Goal: Task Accomplishment & Management: Use online tool/utility

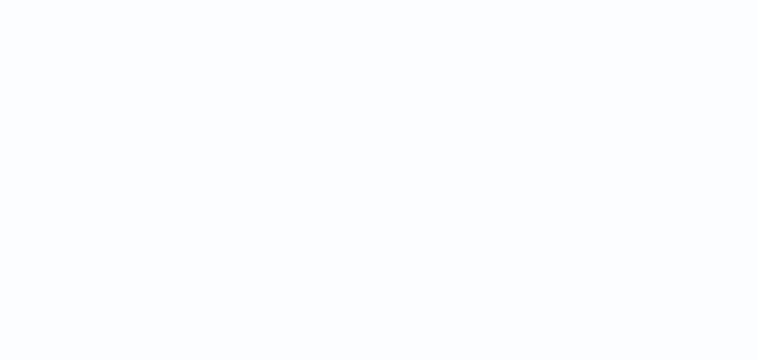
click at [461, 0] on html at bounding box center [378, 0] width 757 height 0
click at [556, 0] on html at bounding box center [378, 0] width 757 height 0
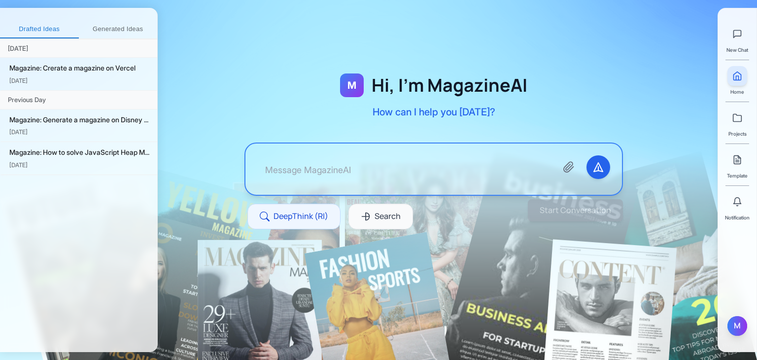
click at [735, 324] on div "M" at bounding box center [737, 326] width 20 height 20
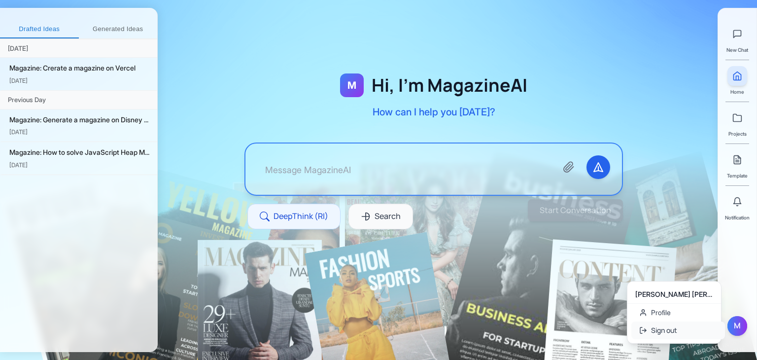
click at [649, 335] on button "Sign out" at bounding box center [678, 330] width 94 height 18
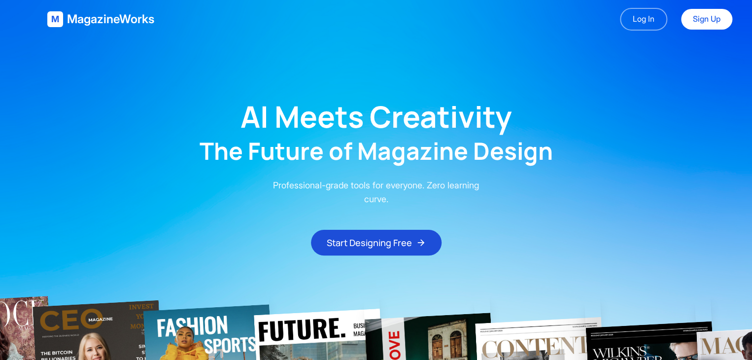
click at [76, 107] on main "AI Meets Creativity The Future of Magazine Design Professional-grade tools for …" at bounding box center [376, 146] width 752 height 217
click at [659, 16] on link "Log In" at bounding box center [643, 19] width 47 height 23
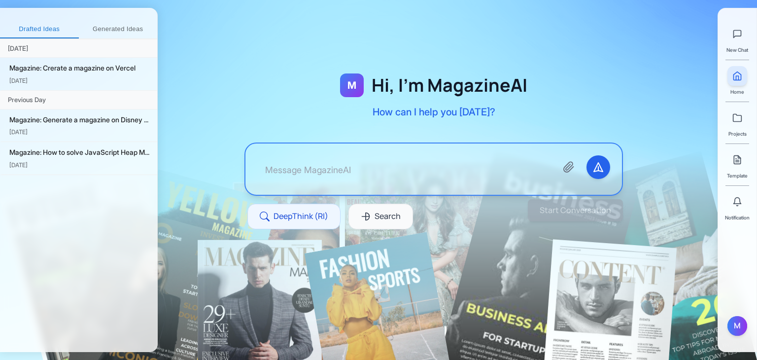
click at [524, 342] on div "M Hi, I'm MagazineAI How can I help you today? DeepThink (RI) Search Start Conv…" at bounding box center [457, 180] width 599 height 360
drag, startPoint x: 106, startPoint y: 225, endPoint x: 122, endPoint y: 218, distance: 17.4
click at [106, 225] on div "Yesterday Magazine: Crerate a magazine on Vercel Oct 6 Previous Day Magazine: G…" at bounding box center [78, 195] width 157 height 312
click at [664, 244] on div at bounding box center [434, 139] width 552 height 215
click at [78, 195] on div "[DATE] Magazine: Crerate a magazine on Vercel [DATE] Previous Day Magazine: Gen…" at bounding box center [78, 195] width 157 height 312
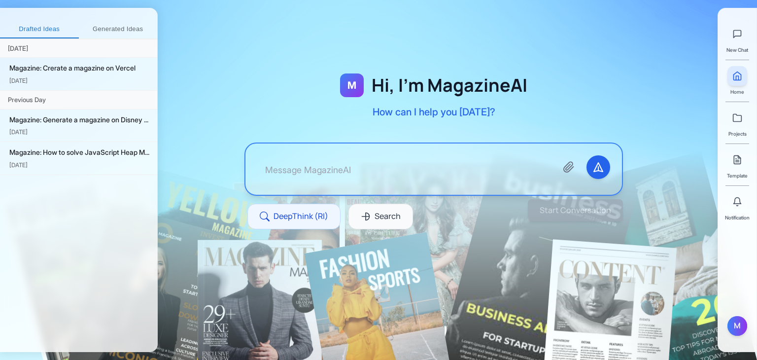
click at [45, 208] on div "Yesterday Magazine: Crerate a magazine on Vercel Oct 6 Previous Day Magazine: G…" at bounding box center [78, 195] width 157 height 312
click at [632, 121] on div "M Hi, I'm MagazineAI How can I help you today? DeepThink (RI) Search" at bounding box center [433, 163] width 441 height 216
click at [696, 152] on div at bounding box center [434, 139] width 552 height 215
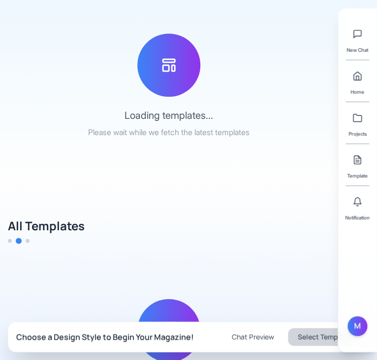
scroll to position [148, 0]
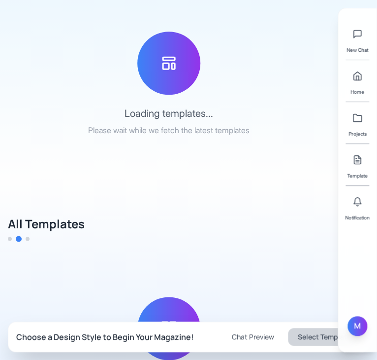
click at [206, 324] on div "M" at bounding box center [358, 326] width 20 height 20
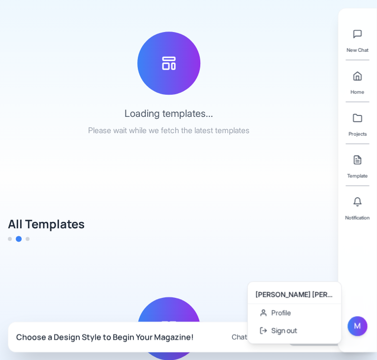
click at [165, 204] on div "M Hi, I'm MagazineAI How can I help you today? Recent / Newly Uploaded Loading …" at bounding box center [188, 177] width 377 height 650
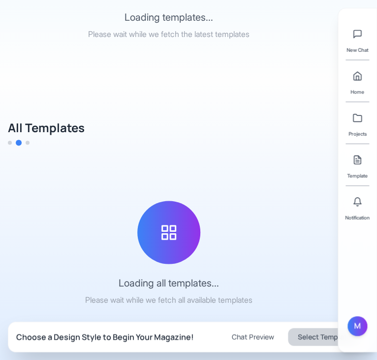
scroll to position [246, 0]
